Goal: Task Accomplishment & Management: Use online tool/utility

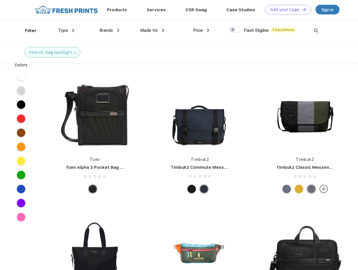
click at [286, 10] on link "Add your Logo Design Tool" at bounding box center [288, 10] width 46 height 10
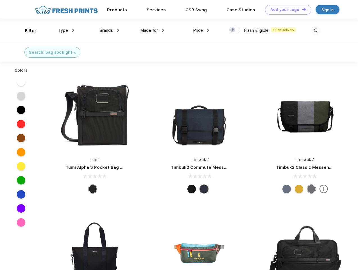
click at [0, 0] on div "Design Tool" at bounding box center [0, 0] width 0 height 0
click at [302, 9] on link "Add your Logo Design Tool" at bounding box center [288, 10] width 46 height 10
click at [27, 31] on div "Filter" at bounding box center [31, 31] width 12 height 6
click at [66, 30] on span "Type" at bounding box center [63, 30] width 10 height 5
click at [109, 30] on span "Brands" at bounding box center [107, 30] width 14 height 5
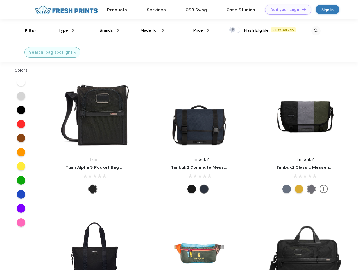
click at [152, 30] on span "Made for" at bounding box center [149, 30] width 18 height 5
click at [201, 30] on span "Price" at bounding box center [198, 30] width 10 height 5
click at [235, 30] on div at bounding box center [235, 30] width 11 height 6
click at [233, 30] on input "checkbox" at bounding box center [232, 28] width 4 height 4
click at [316, 31] on img at bounding box center [316, 30] width 9 height 9
